Goal: Task Accomplishment & Management: Use online tool/utility

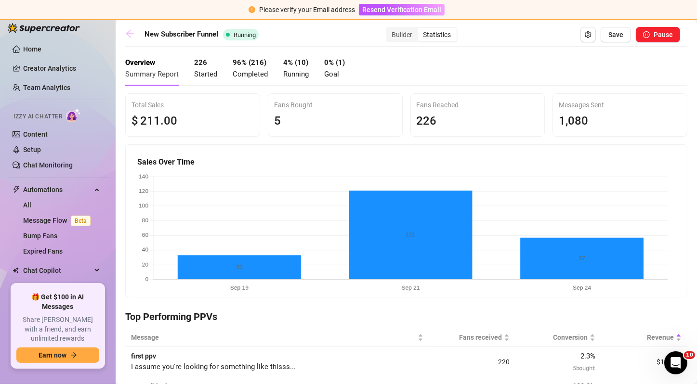
click at [132, 31] on icon "arrow-left" at bounding box center [130, 34] width 10 height 10
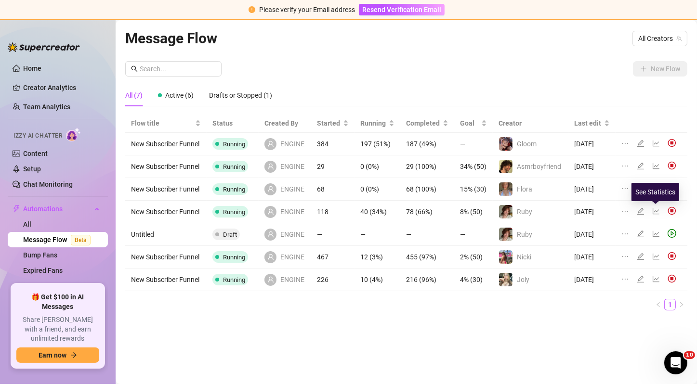
click at [654, 208] on icon "line-chart" at bounding box center [656, 212] width 8 height 8
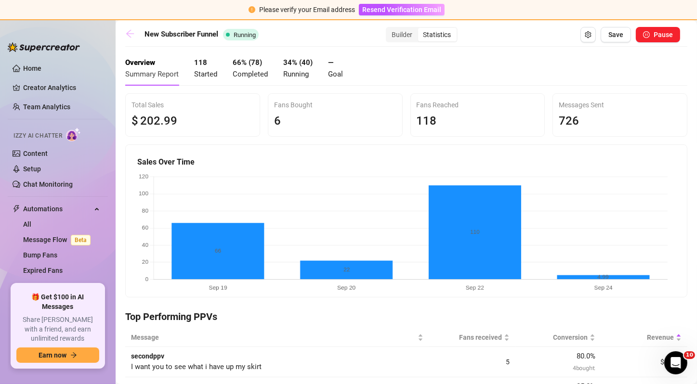
click at [132, 38] on icon "arrow-left" at bounding box center [130, 34] width 10 height 10
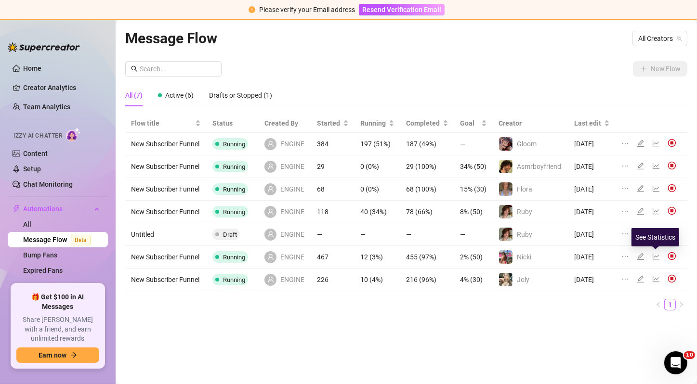
click at [654, 256] on icon "line-chart" at bounding box center [656, 257] width 8 height 8
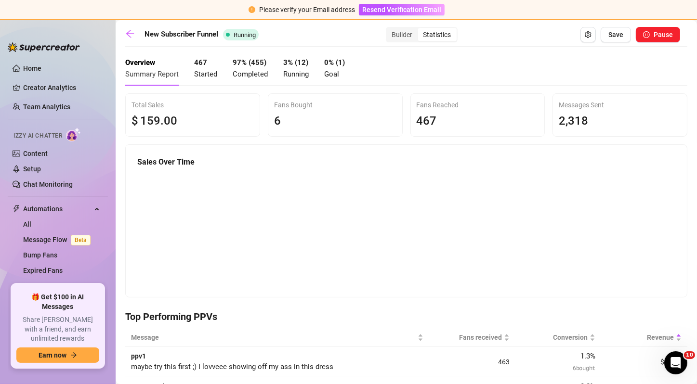
click at [131, 40] on div "New Subscriber Funnel Running Builder Statistics Save Pause" at bounding box center [402, 34] width 555 height 15
click at [129, 32] on icon "arrow-left" at bounding box center [130, 34] width 8 height 8
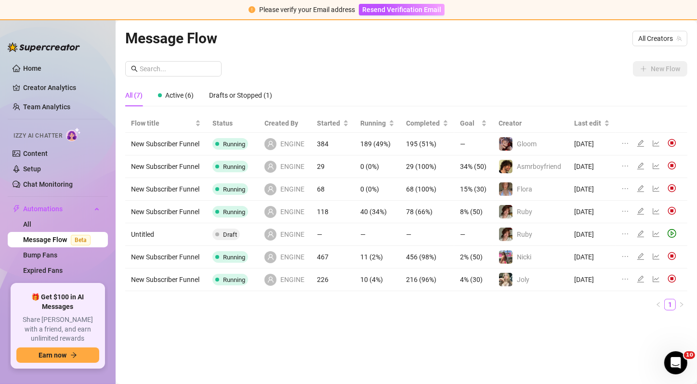
click at [655, 216] on div at bounding box center [658, 212] width 12 height 11
click at [655, 214] on icon "line-chart" at bounding box center [656, 212] width 8 height 8
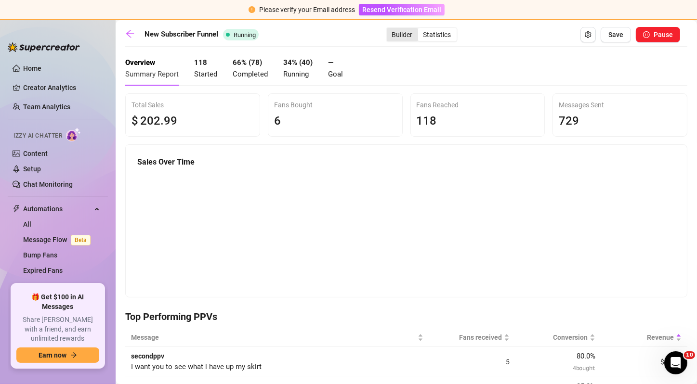
click at [396, 35] on div "Builder" at bounding box center [402, 34] width 31 height 13
click at [389, 29] on input "Builder" at bounding box center [389, 29] width 0 height 0
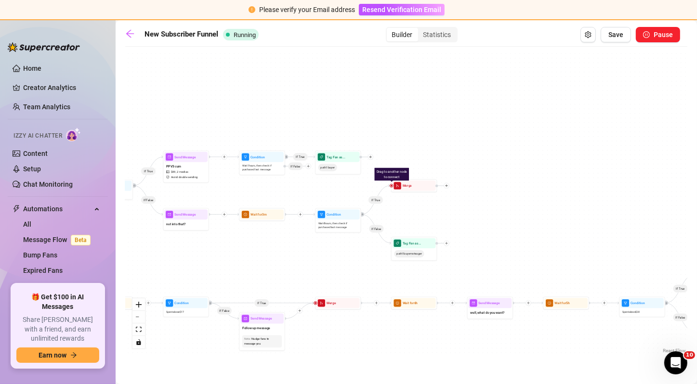
drag, startPoint x: 240, startPoint y: 295, endPoint x: 104, endPoint y: 173, distance: 182.1
click at [104, 173] on div "Home Creator Analytics Team Analytics Izzy AI Chatter Content Setup Chat Monito…" at bounding box center [348, 202] width 697 height 364
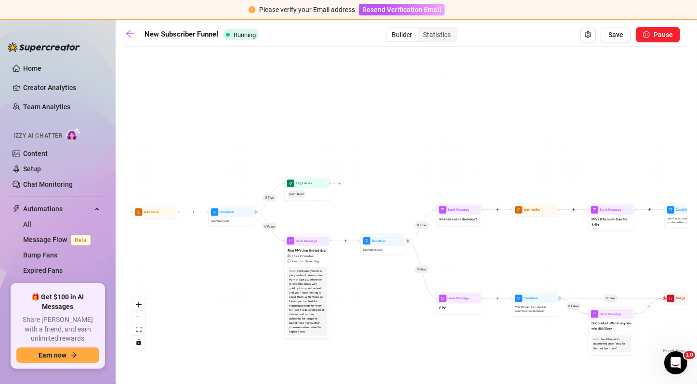
drag, startPoint x: 578, startPoint y: 299, endPoint x: 373, endPoint y: 316, distance: 205.8
click at [373, 316] on div "If True If True If False If True If True If True If True If False If True If Fa…" at bounding box center [406, 204] width 562 height 304
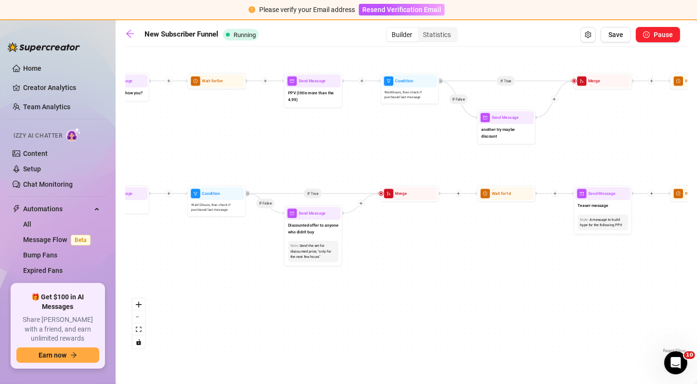
drag, startPoint x: 512, startPoint y: 266, endPoint x: 176, endPoint y: 153, distance: 354.1
click at [176, 153] on div "If True If True If False If True If True If True If True If False If True If Fa…" at bounding box center [406, 204] width 562 height 304
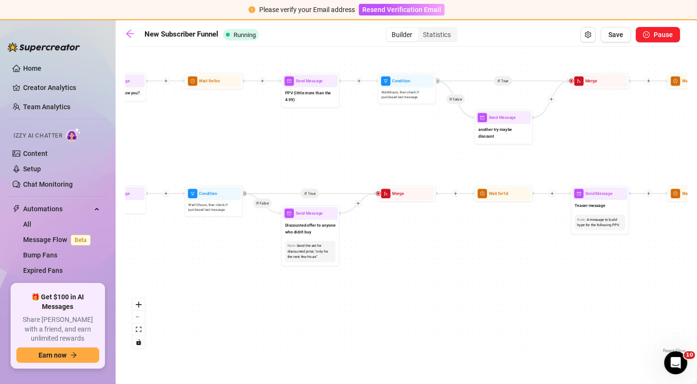
click at [176, 153] on div "If True If True If False If True If True If True If True If False If True If Fa…" at bounding box center [406, 204] width 562 height 304
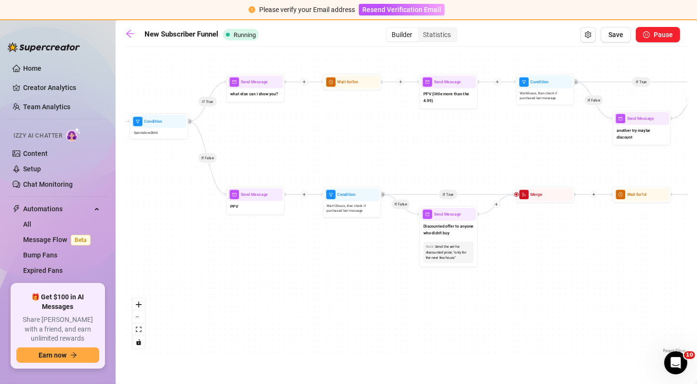
drag, startPoint x: 338, startPoint y: 154, endPoint x: 477, endPoint y: 155, distance: 138.2
click at [477, 155] on div "If True If True If False If True If True If True If True If False If True If Fa…" at bounding box center [406, 204] width 562 height 304
click at [356, 201] on div "Wait 12 hours, then check if purchased last message" at bounding box center [352, 208] width 55 height 15
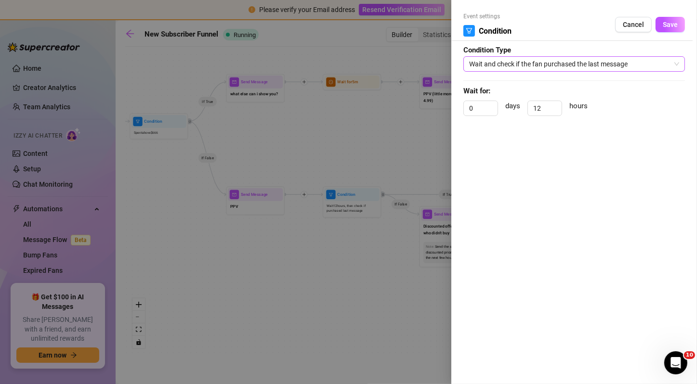
click at [543, 60] on span "Wait and check if the fan purchased the last message" at bounding box center [574, 64] width 210 height 14
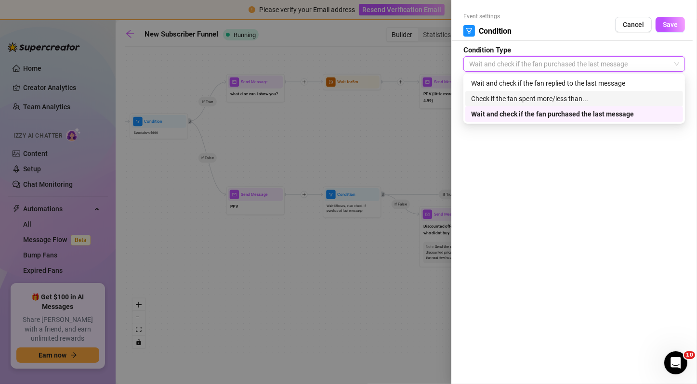
click at [532, 102] on div "Check if the fan spent more/less than..." at bounding box center [574, 98] width 206 height 11
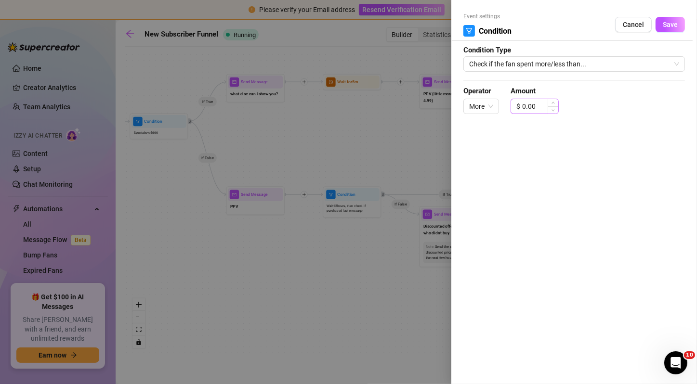
click at [518, 106] on div "$ 0.00" at bounding box center [534, 106] width 48 height 15
click at [521, 106] on div "$ 0.00" at bounding box center [534, 106] width 48 height 15
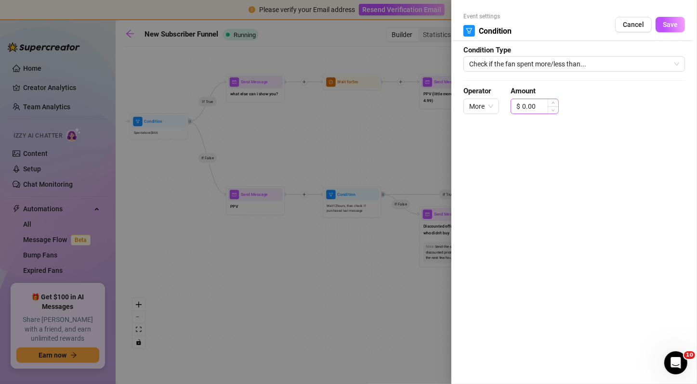
click at [521, 106] on div "$ 0.00" at bounding box center [534, 106] width 48 height 15
type input "0"
click at [490, 109] on span "More" at bounding box center [481, 106] width 24 height 14
type input "1000.00"
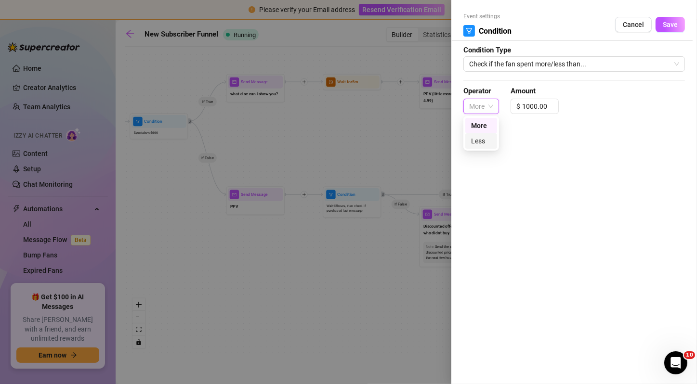
click at [488, 143] on div "Less" at bounding box center [481, 141] width 20 height 11
click at [673, 28] on span "Save" at bounding box center [670, 25] width 15 height 8
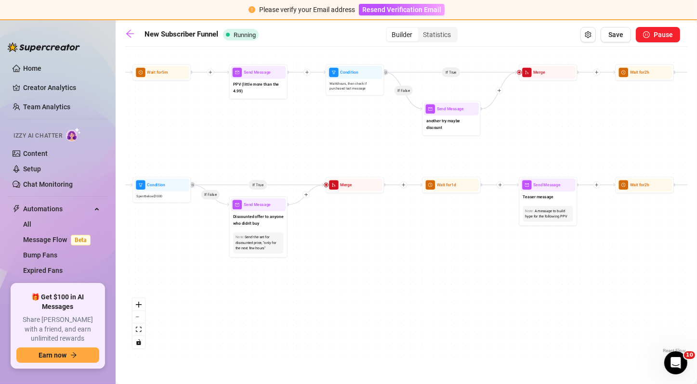
drag, startPoint x: 538, startPoint y: 245, endPoint x: 348, endPoint y: 235, distance: 190.4
click at [348, 235] on div "If True If True If False If True If True If True If True If False If True If Fa…" at bounding box center [406, 204] width 562 height 304
click at [403, 183] on icon "plus" at bounding box center [403, 184] width 0 height 3
click at [418, 196] on div "Condition" at bounding box center [431, 196] width 43 height 10
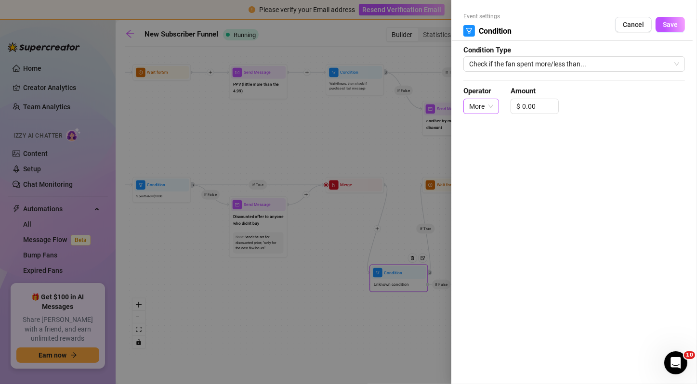
click at [492, 107] on span "More" at bounding box center [481, 106] width 24 height 14
click at [539, 106] on input "0.00" at bounding box center [540, 106] width 36 height 14
type input "0"
type input "6000"
click at [671, 22] on span "Save" at bounding box center [670, 25] width 15 height 8
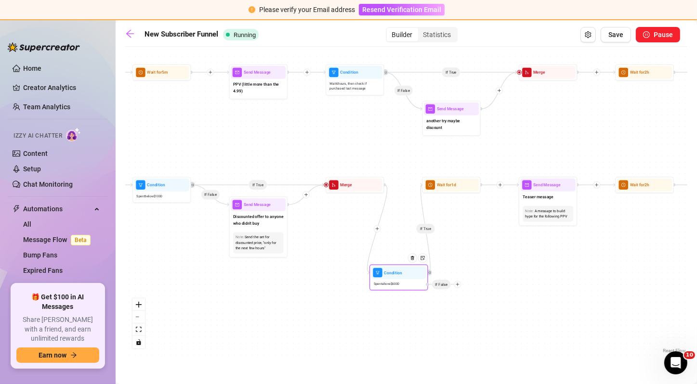
click at [612, 44] on div "New Subscriber Funnel Running Builder Statistics Save Pause If True If True If …" at bounding box center [406, 191] width 562 height 328
click at [612, 39] on button "Save" at bounding box center [615, 34] width 30 height 15
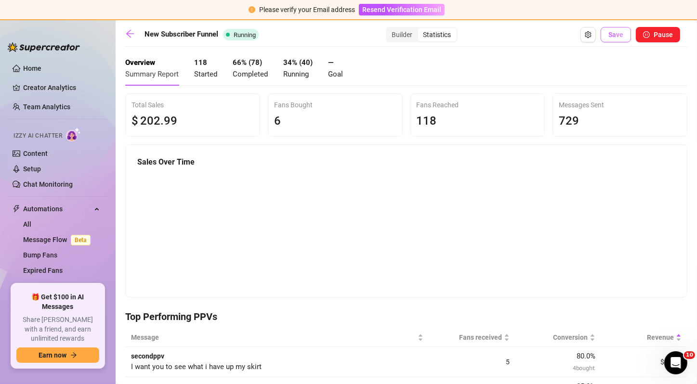
click at [608, 32] on span "Save" at bounding box center [615, 35] width 15 height 8
click at [131, 39] on link at bounding box center [132, 35] width 14 height 12
